Goal: Check status: Check status

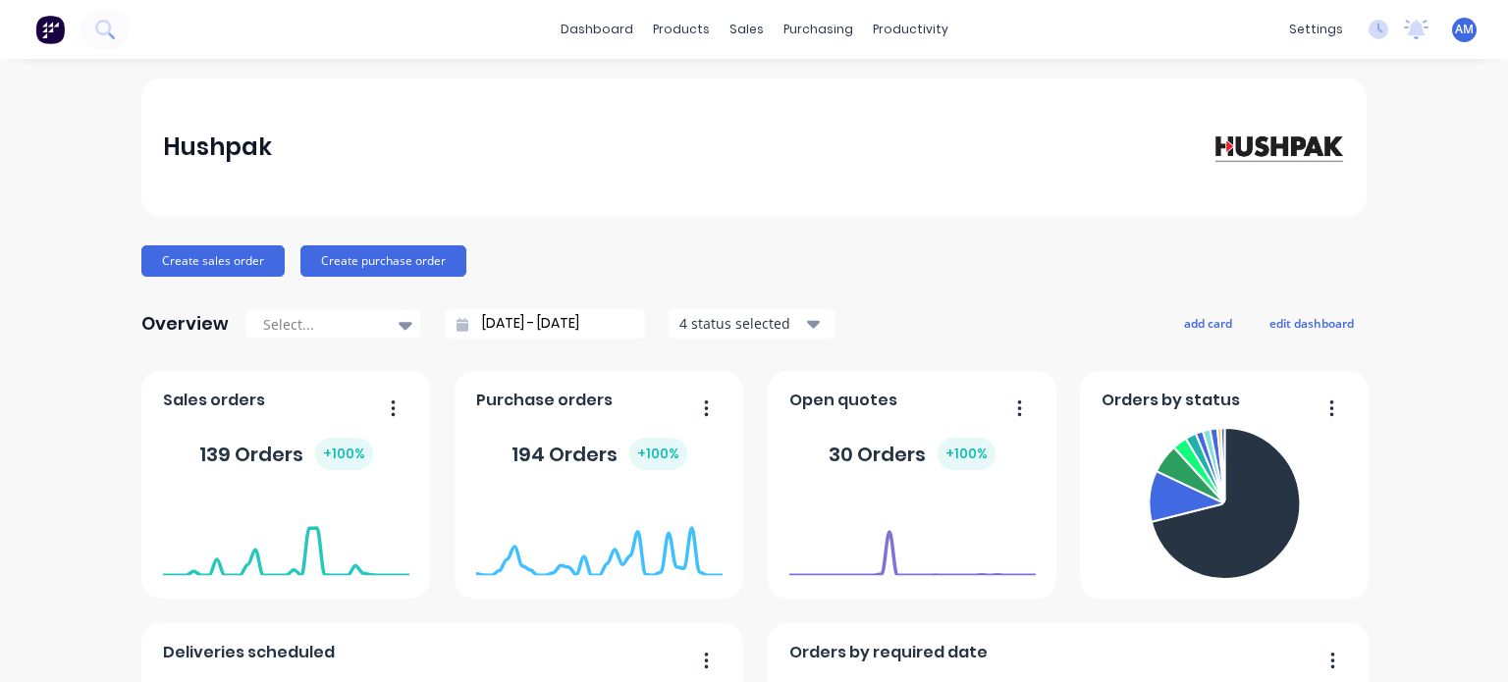
click at [1422, 168] on div "Hushpak Create sales order Create purchase order Overview Select... [DATE] - [D…" at bounding box center [754, 591] width 1508 height 1025
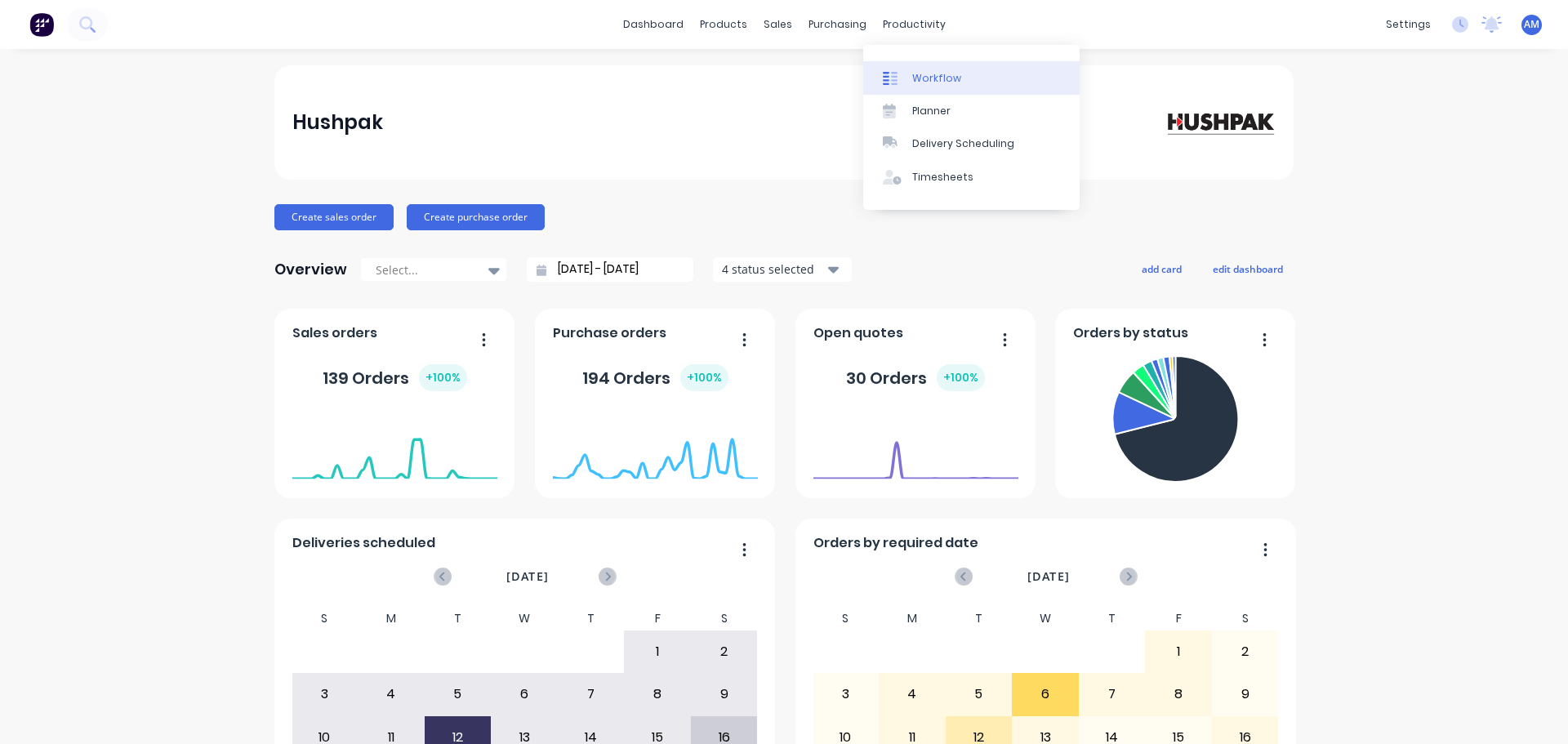
click at [932, 71] on div "Workflow" at bounding box center [937, 78] width 49 height 15
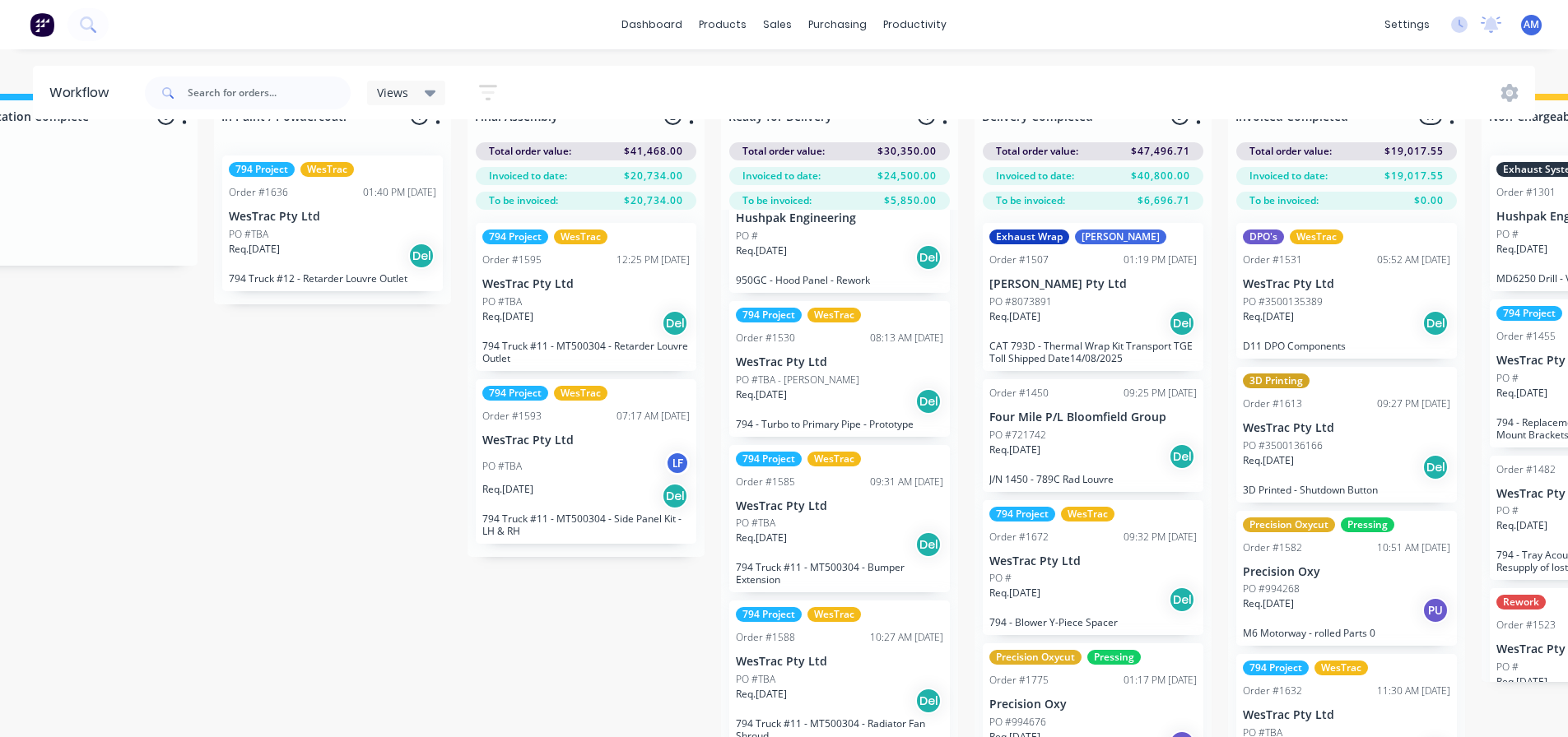
scroll to position [70, 2356]
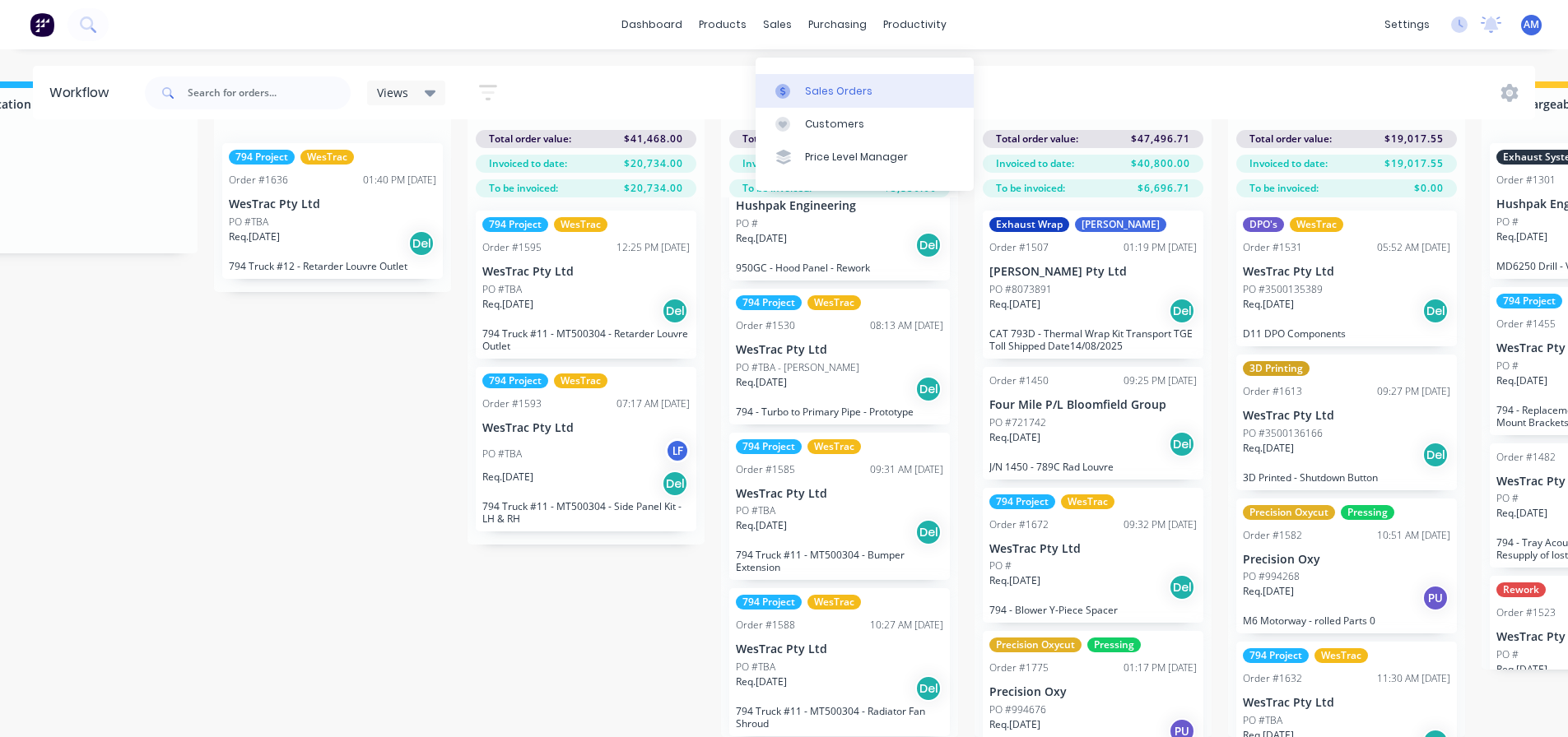
click at [814, 84] on div "Sales Orders" at bounding box center [838, 91] width 68 height 15
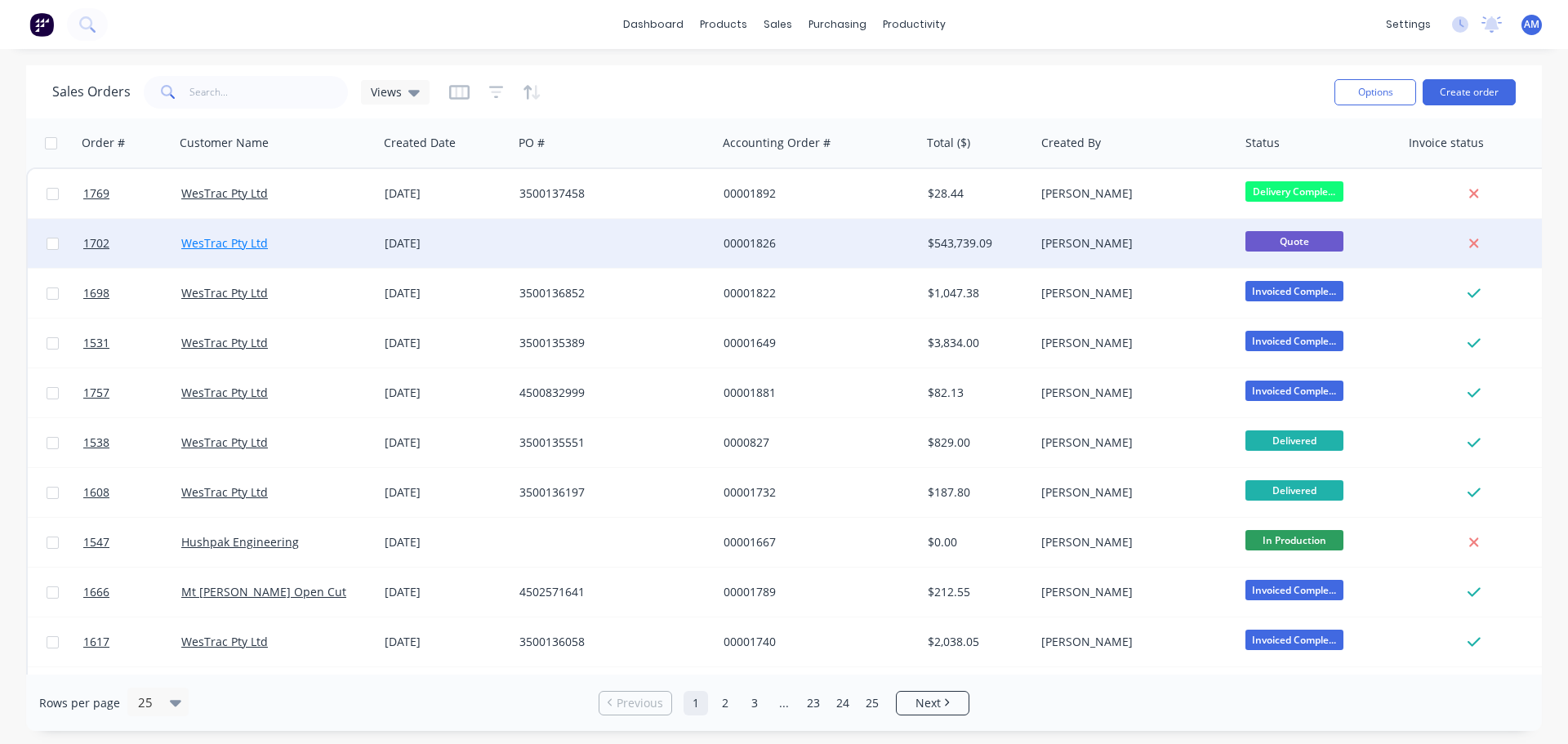
click at [211, 238] on link "WesTrac Pty Ltd" at bounding box center [225, 243] width 87 height 16
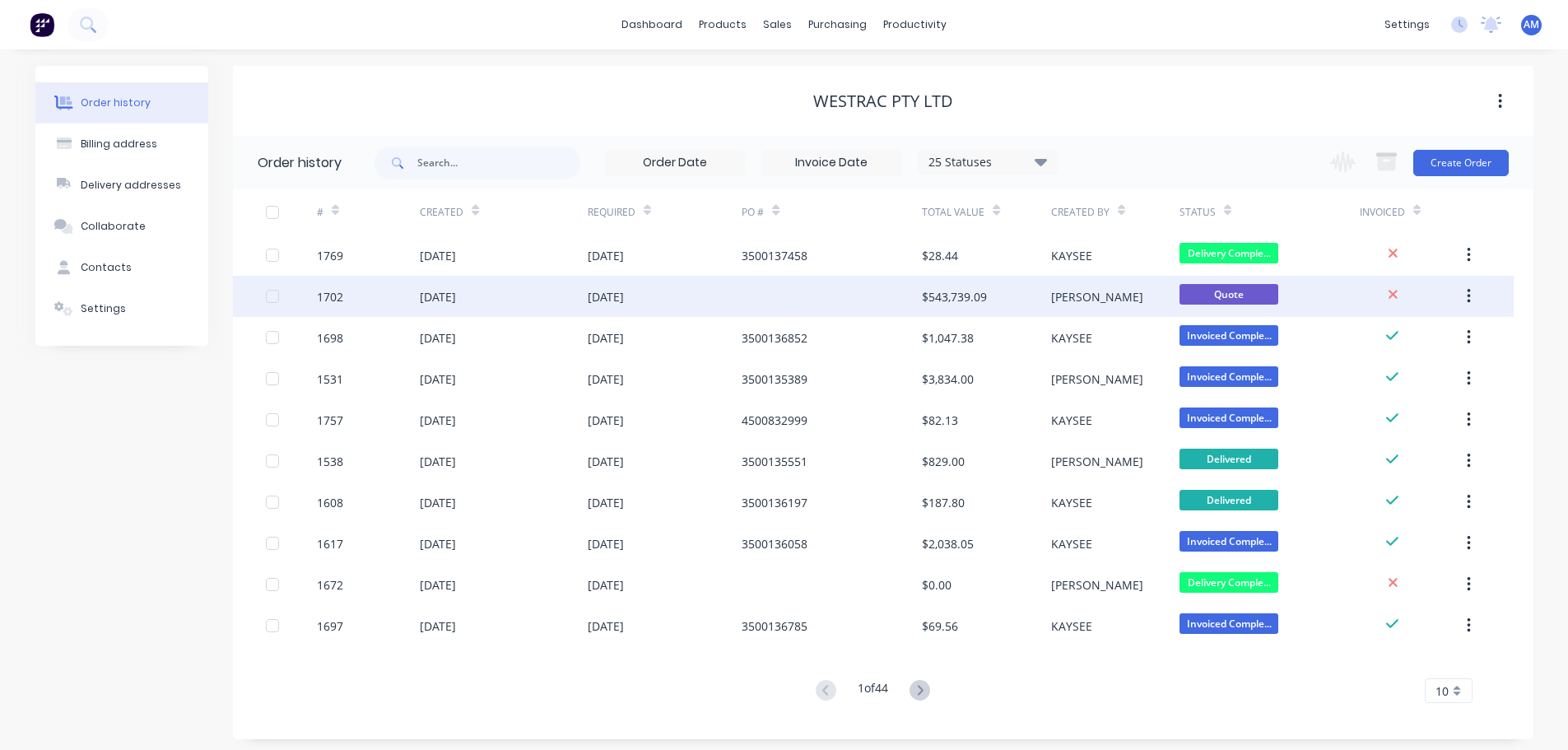
click at [614, 294] on div "[DATE]" at bounding box center [605, 297] width 36 height 18
